Goal: Information Seeking & Learning: Learn about a topic

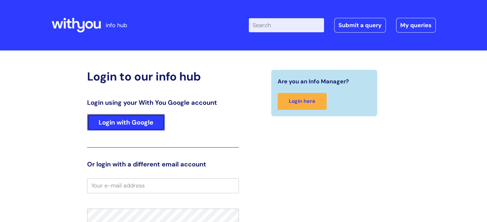
click at [118, 121] on link "Login with Google" at bounding box center [126, 122] width 78 height 17
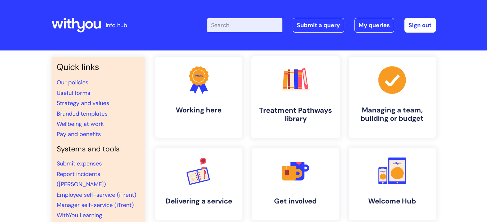
click at [252, 107] on link ".cls-1{fill:#f89b22;}.cls-1,.cls-2,.cls-3,.cls-4,.cls-5,.cls-6,.cls-7{stroke-wi…" at bounding box center [295, 97] width 88 height 82
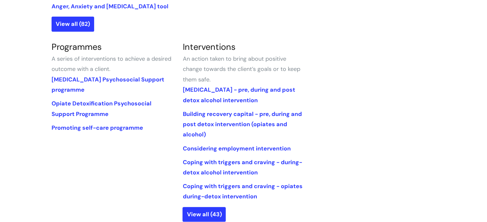
scroll to position [239, 0]
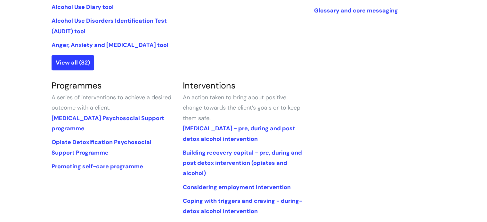
click at [73, 122] on li "[MEDICAL_DATA] Psychosocial Support programme" at bounding box center [113, 123] width 122 height 21
click at [82, 118] on link "[MEDICAL_DATA] Psychosocial Support programme" at bounding box center [108, 124] width 113 height 18
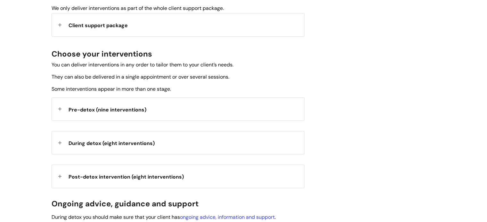
scroll to position [211, 0]
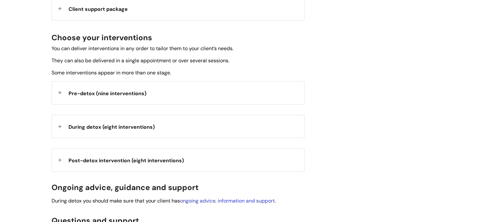
drag, startPoint x: 127, startPoint y: 160, endPoint x: 195, endPoint y: 160, distance: 67.2
click at [128, 160] on span "Post-detox intervention (eight interventions)" at bounding box center [126, 161] width 115 height 7
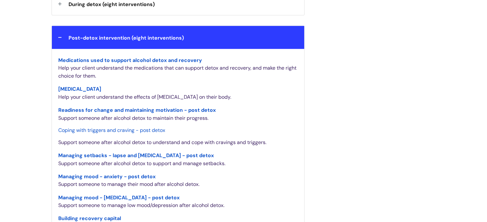
scroll to position [353, 0]
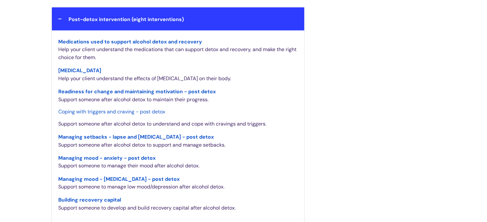
click at [127, 110] on span "Coping with triggers and craving - post detox" at bounding box center [111, 112] width 107 height 7
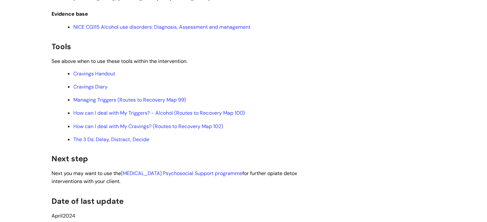
scroll to position [1679, 0]
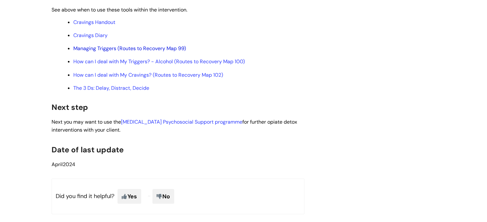
click at [130, 52] on link "Managing Triggers (Routes to Recovery Map 99)" at bounding box center [129, 48] width 113 height 7
click at [88, 65] on link "How can I deal with My Triggers? - Alcohol (Routes to Recovery Map 100)" at bounding box center [159, 61] width 172 height 7
click at [93, 78] on link "How can I deal with My Cravings? (Routes to Recovery Map 102)" at bounding box center [148, 75] width 150 height 7
click at [123, 92] on link "The 3 Ds: Delay, Distract, Decide" at bounding box center [111, 88] width 76 height 7
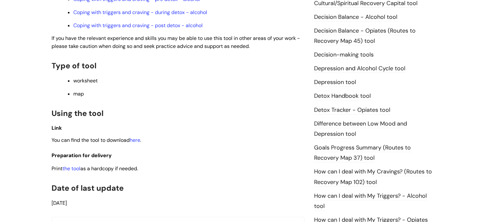
scroll to position [395, 0]
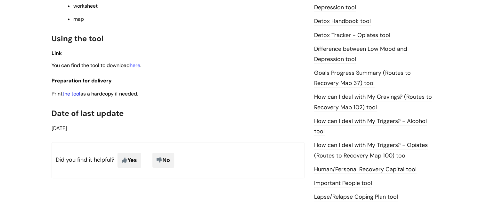
click at [76, 97] on link "the tool" at bounding box center [71, 94] width 18 height 7
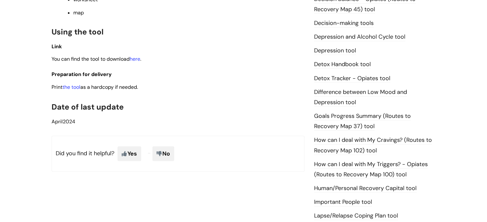
scroll to position [364, 0]
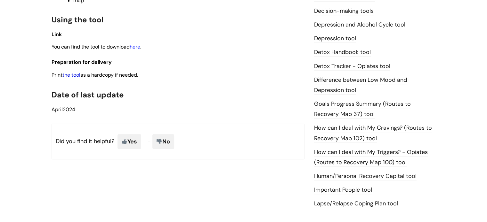
click at [71, 75] on link "the tool" at bounding box center [71, 75] width 18 height 7
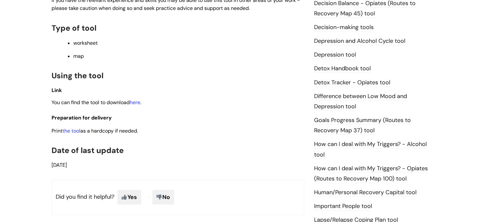
scroll to position [353, 0]
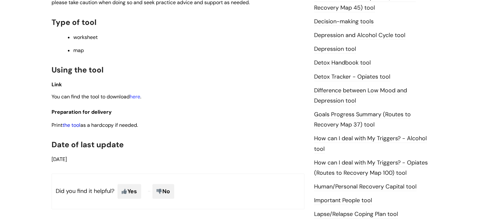
click at [69, 128] on link "the tool" at bounding box center [71, 125] width 18 height 7
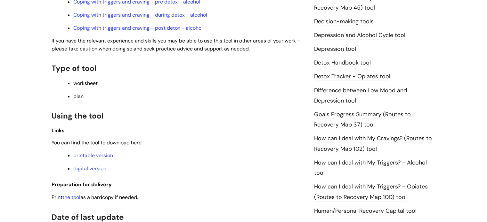
scroll to position [362, 0]
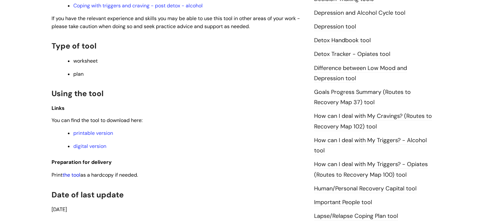
click at [69, 179] on link "the tool" at bounding box center [71, 175] width 18 height 7
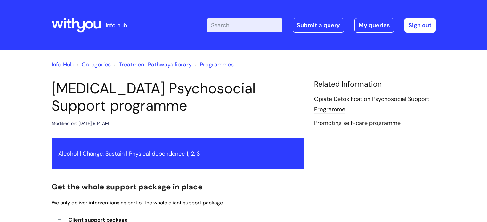
scroll to position [353, 0]
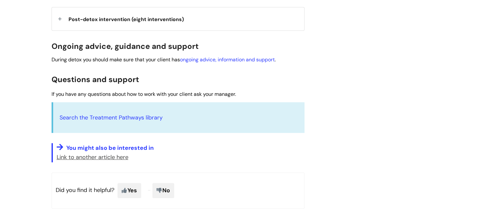
click at [164, 21] on span "Post-detox intervention (eight interventions)" at bounding box center [126, 19] width 115 height 7
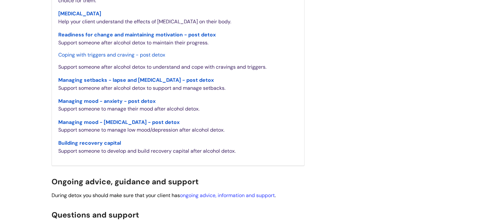
scroll to position [437, 0]
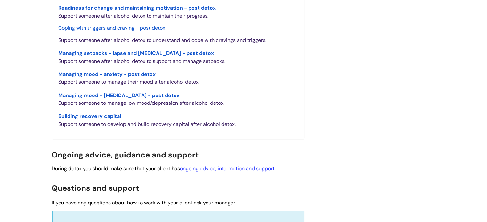
click at [101, 73] on span "Managing mood - anxiety - post detox" at bounding box center [106, 74] width 97 height 7
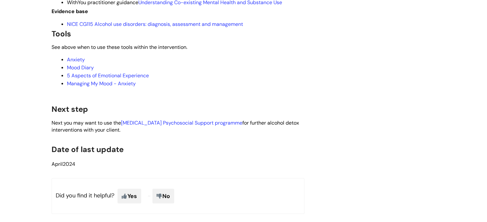
scroll to position [1409, 0]
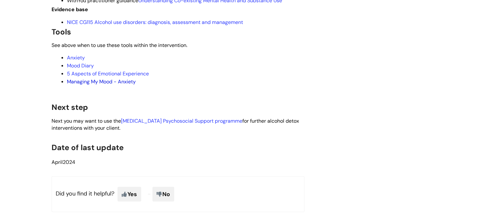
click at [92, 85] on link "Managing My Mood - Anxiety" at bounding box center [101, 81] width 69 height 7
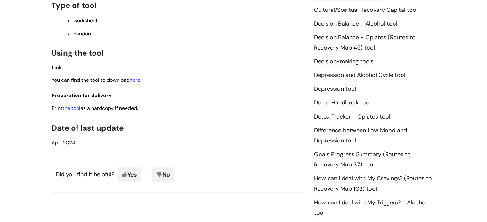
scroll to position [315, 0]
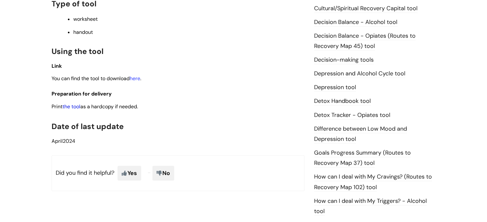
click at [73, 107] on link "the tool" at bounding box center [71, 106] width 18 height 7
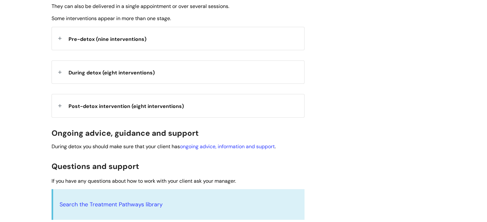
scroll to position [217, 0]
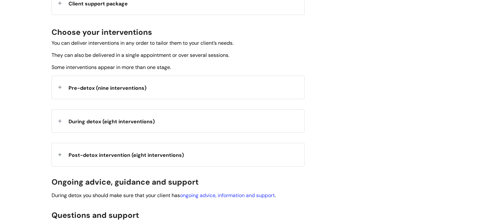
click at [160, 154] on span "Post-detox intervention (eight interventions)" at bounding box center [126, 155] width 115 height 7
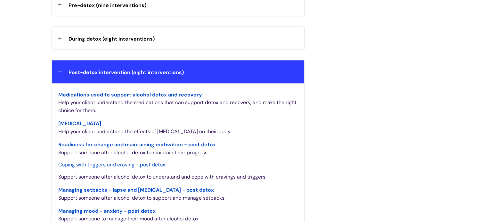
scroll to position [363, 0]
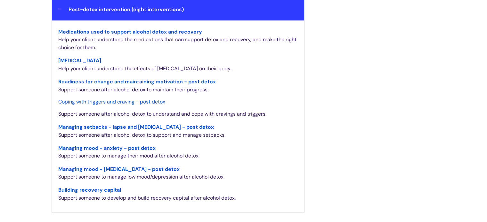
click at [121, 164] on link "Managing mood - [MEDICAL_DATA] - post detox" at bounding box center [118, 169] width 121 height 10
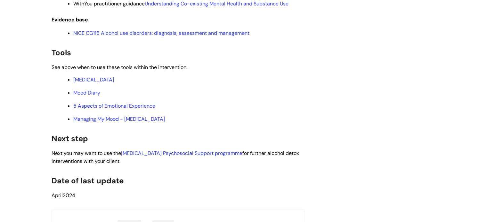
scroll to position [1881, 0]
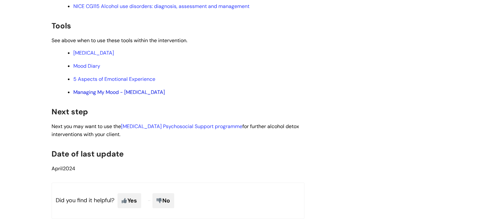
click at [141, 96] on link "Managing My Mood - Depression" at bounding box center [119, 92] width 92 height 7
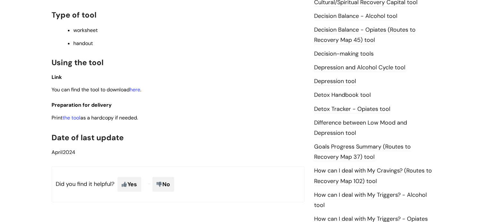
scroll to position [316, 0]
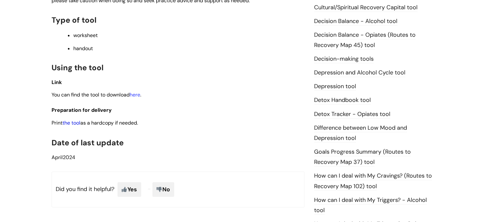
click at [76, 120] on link "the tool" at bounding box center [71, 123] width 18 height 7
